Goal: Task Accomplishment & Management: Manage account settings

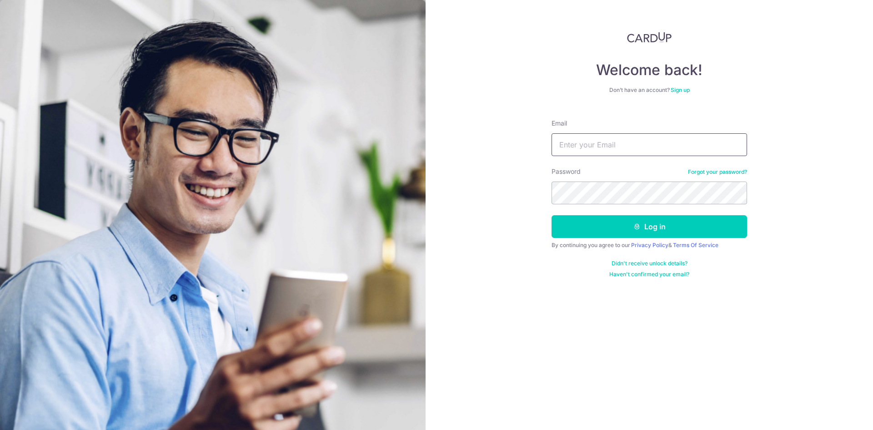
click at [575, 149] on input "Email" at bounding box center [650, 144] width 196 height 23
type input "[EMAIL_ADDRESS][DOMAIN_NAME]"
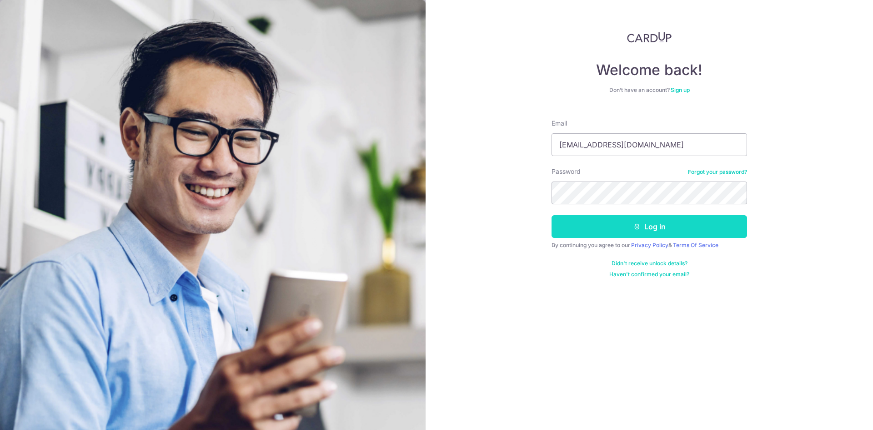
click at [664, 222] on button "Log in" at bounding box center [650, 226] width 196 height 23
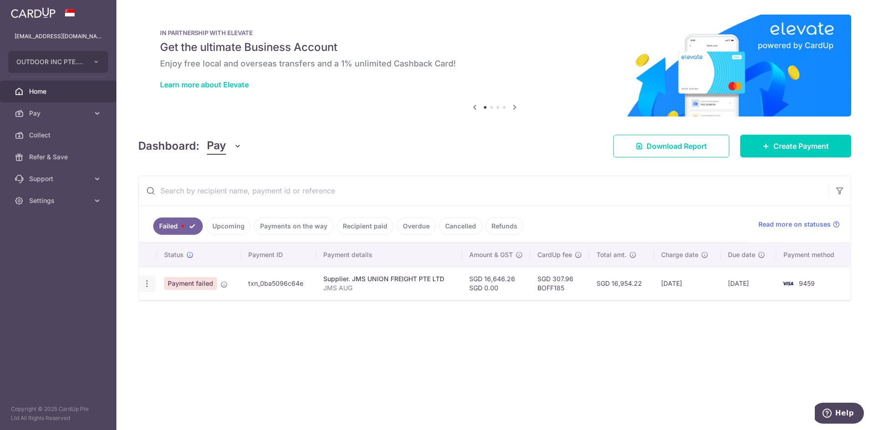
click at [147, 286] on icon "button" at bounding box center [147, 284] width 10 height 10
click at [148, 283] on icon "button" at bounding box center [147, 284] width 10 height 10
click at [148, 285] on icon "button" at bounding box center [147, 284] width 10 height 10
click at [167, 301] on ul at bounding box center [186, 297] width 95 height 8
click at [167, 301] on div "× Pause Schedule Pause all future payments in this series Pause just this one p…" at bounding box center [494, 215] width 757 height 430
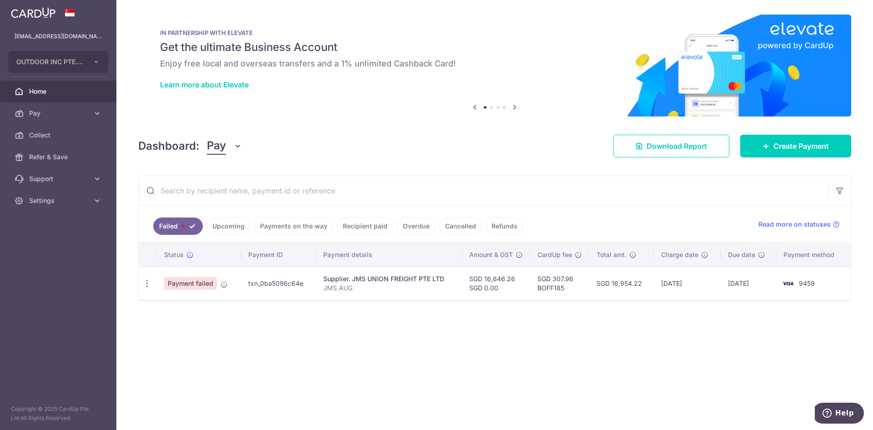
click at [167, 300] on div at bounding box center [495, 300] width 712 height 1
click at [148, 282] on icon "button" at bounding box center [147, 284] width 10 height 10
click at [169, 299] on ul at bounding box center [186, 297] width 95 height 8
click at [169, 299] on td "Payment failed" at bounding box center [199, 282] width 84 height 33
click at [147, 282] on icon "button" at bounding box center [147, 284] width 10 height 10
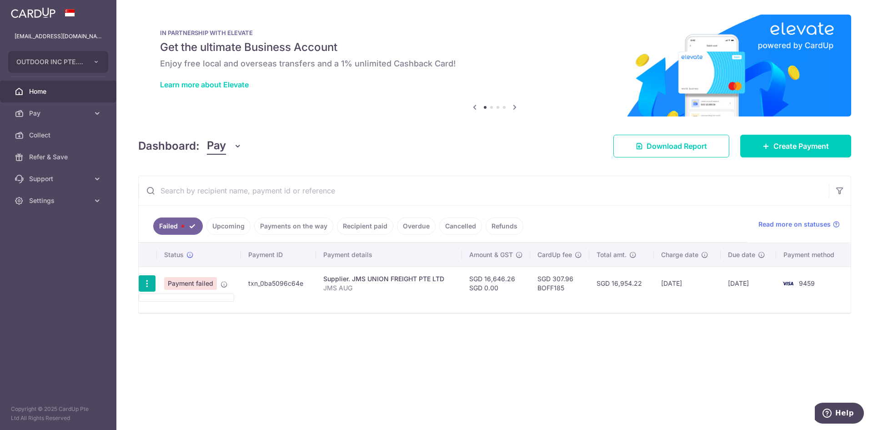
click at [176, 299] on ul at bounding box center [186, 297] width 95 height 8
click at [176, 299] on td "Payment failed" at bounding box center [199, 282] width 84 height 33
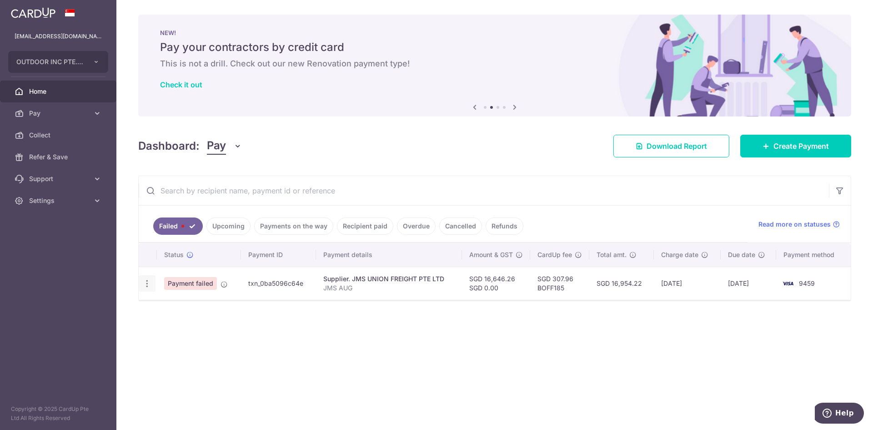
click at [148, 281] on icon "button" at bounding box center [147, 284] width 10 height 10
click at [157, 298] on ul at bounding box center [186, 297] width 95 height 8
click at [144, 285] on icon "button" at bounding box center [147, 284] width 10 height 10
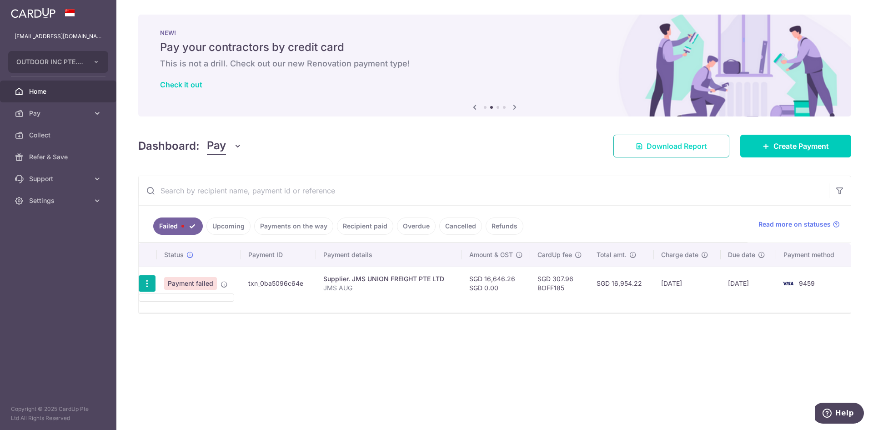
click at [640, 146] on icon at bounding box center [639, 145] width 7 height 7
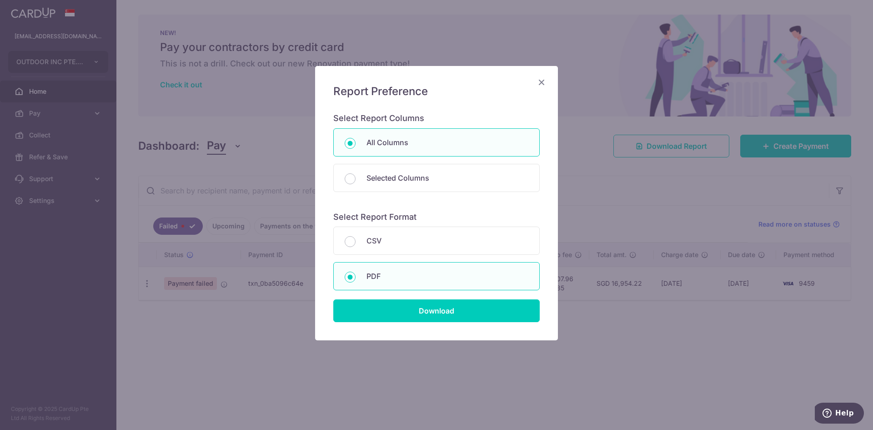
click at [541, 77] on icon "Close" at bounding box center [541, 81] width 11 height 11
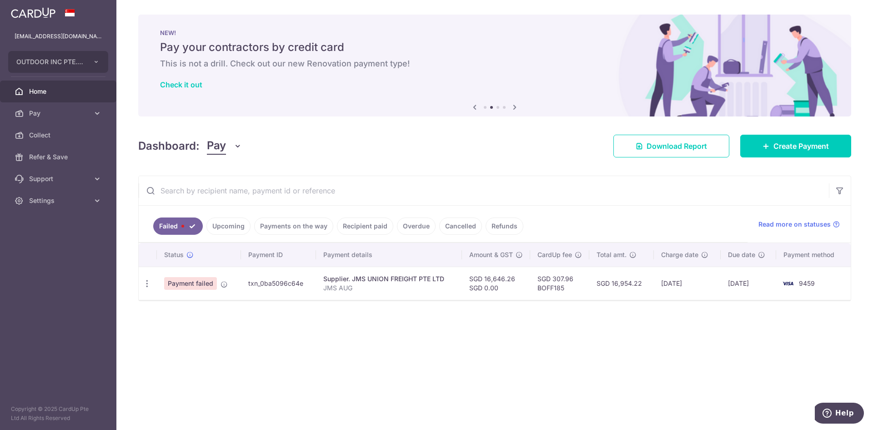
click at [368, 283] on div "Supplier. JMS UNION FREIGHT PTE LTD" at bounding box center [388, 278] width 131 height 9
click at [362, 292] on p "JMS AUG" at bounding box center [388, 287] width 131 height 9
